Goal: Information Seeking & Learning: Find specific fact

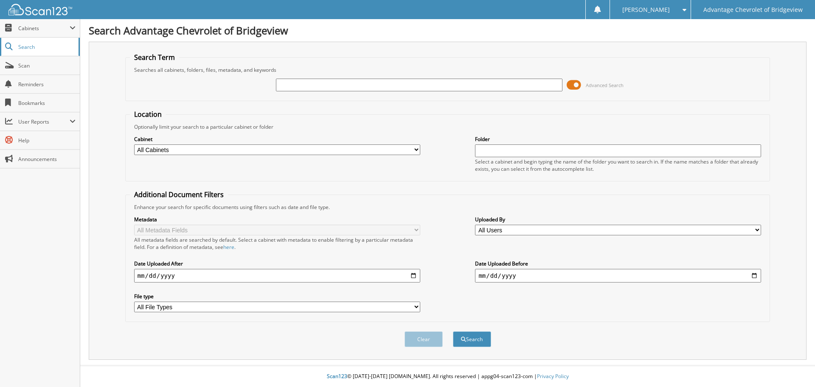
click at [25, 49] on span "Search" at bounding box center [46, 46] width 56 height 7
click at [34, 39] on link "Search" at bounding box center [40, 47] width 80 height 18
click at [336, 89] on input "text" at bounding box center [419, 84] width 286 height 13
type input "0063720"
click at [453, 331] on button "Search" at bounding box center [472, 339] width 38 height 16
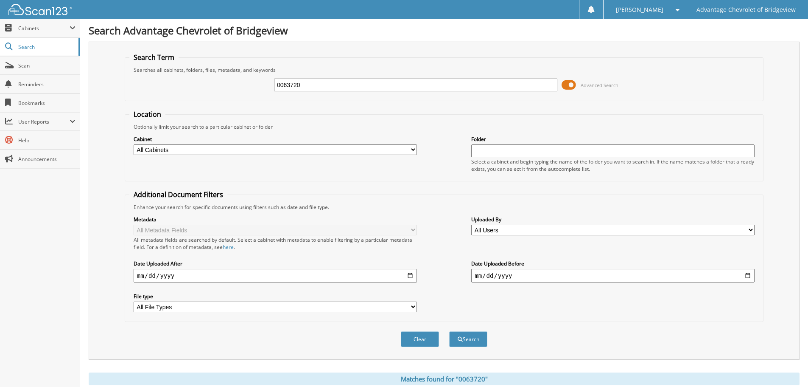
click at [315, 84] on input "0063720" at bounding box center [415, 84] width 283 height 13
click at [478, 335] on button "Search" at bounding box center [468, 339] width 38 height 16
click at [37, 34] on span "Cabinets" at bounding box center [40, 28] width 80 height 18
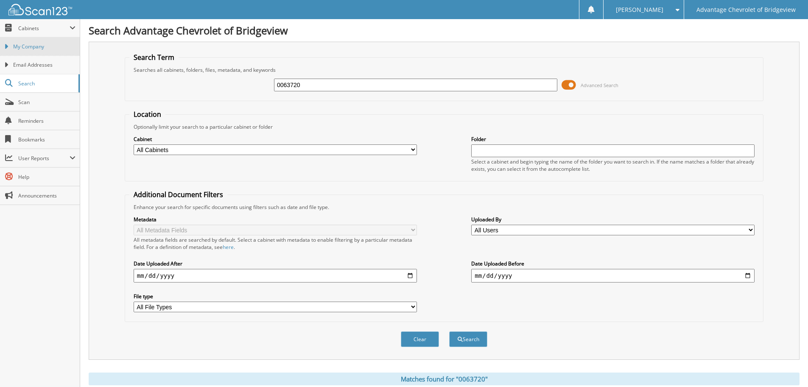
click at [26, 48] on span "My Company" at bounding box center [44, 47] width 62 height 8
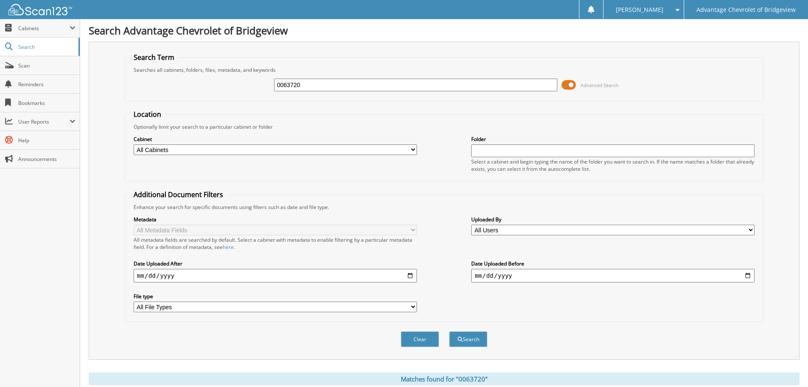
drag, startPoint x: 323, startPoint y: 84, endPoint x: 125, endPoint y: 65, distance: 199.0
click at [182, 72] on fieldset "Search Term Searches all cabinets, folders, files, metadata, and keywords 00637…" at bounding box center [444, 77] width 639 height 48
type input "63720"
click at [449, 331] on button "Search" at bounding box center [468, 339] width 38 height 16
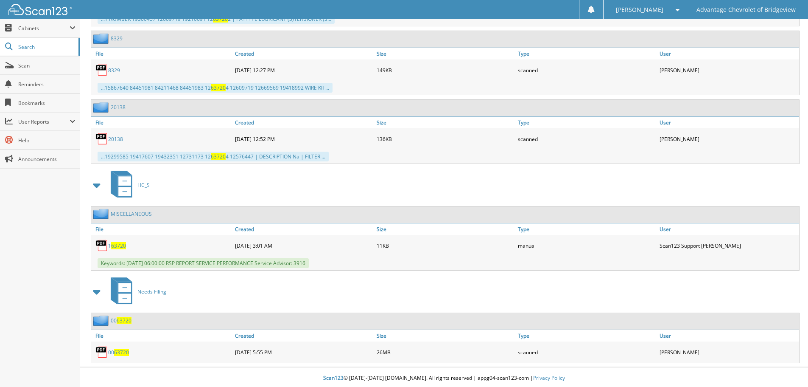
scroll to position [1196, 0]
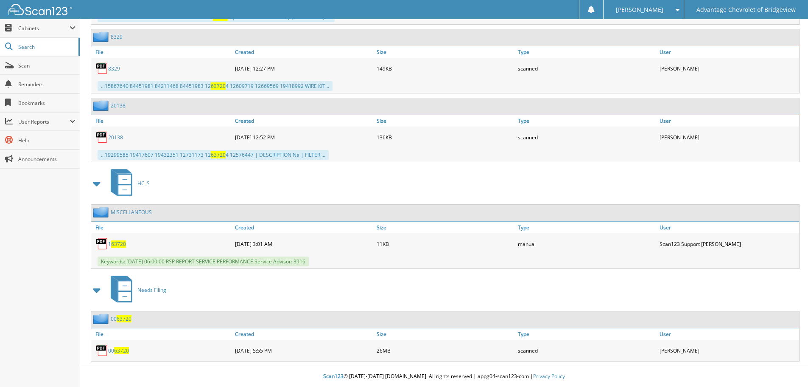
click at [113, 352] on link "00 63720" at bounding box center [118, 350] width 21 height 7
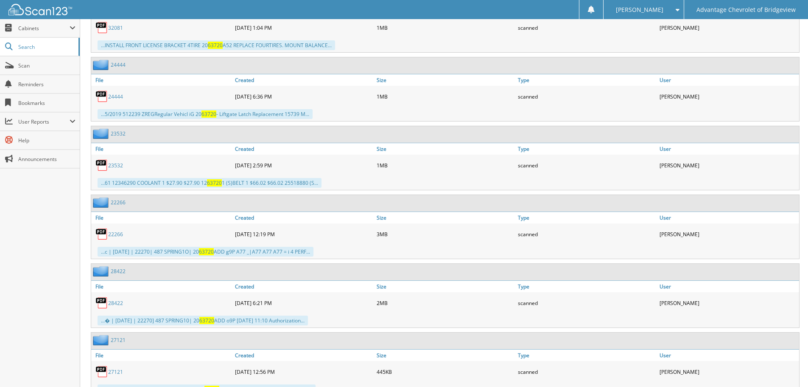
scroll to position [390, 0]
